Goal: Task Accomplishment & Management: Complete application form

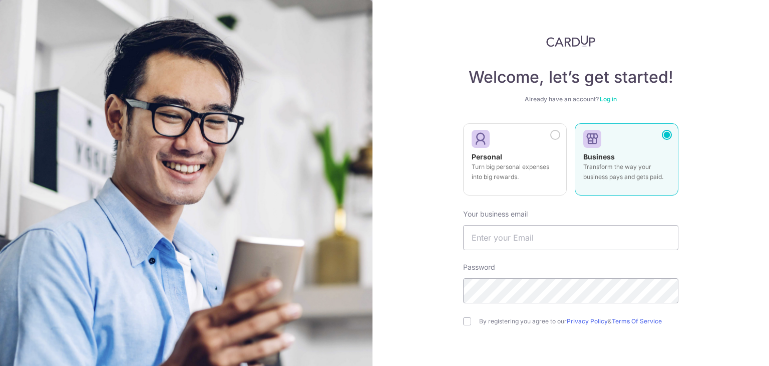
scroll to position [102, 0]
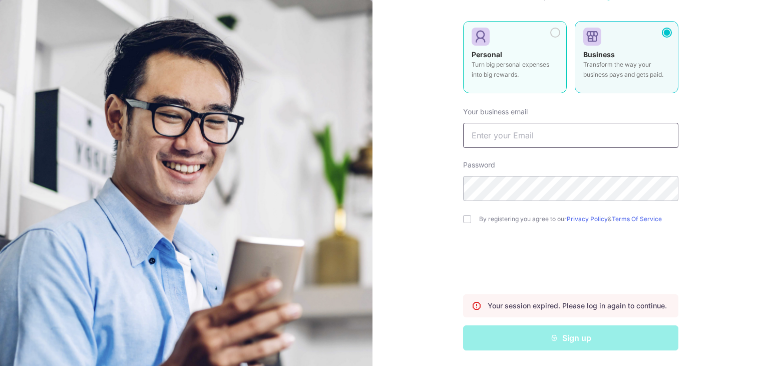
type input "[EMAIL_ADDRESS][DOMAIN_NAME]"
click at [492, 39] on div at bounding box center [511, 37] width 79 height 15
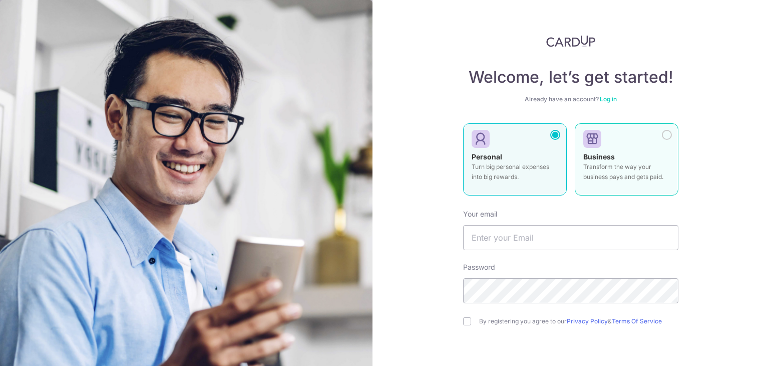
click at [646, 165] on p "Transform the way your business pays and gets paid." at bounding box center [626, 172] width 87 height 20
